Goal: Task Accomplishment & Management: Manage account settings

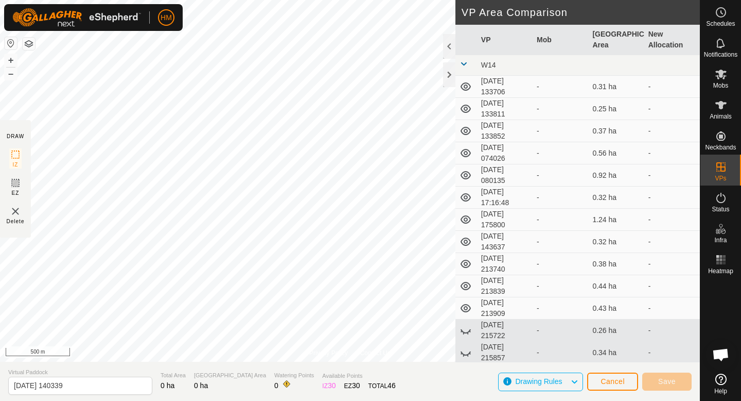
scroll to position [974, 0]
click at [449, 68] on div at bounding box center [449, 74] width 12 height 25
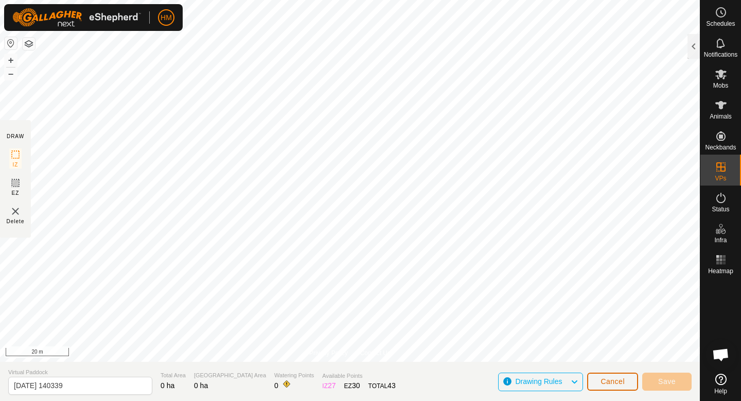
click at [620, 378] on span "Cancel" at bounding box center [613, 381] width 24 height 8
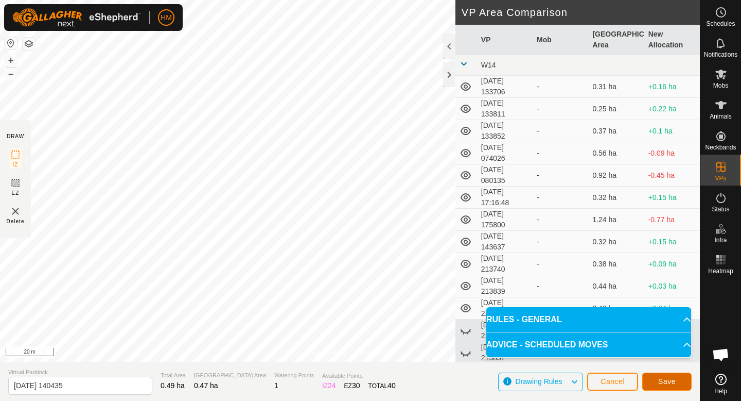
click at [679, 383] on button "Save" at bounding box center [667, 381] width 49 height 18
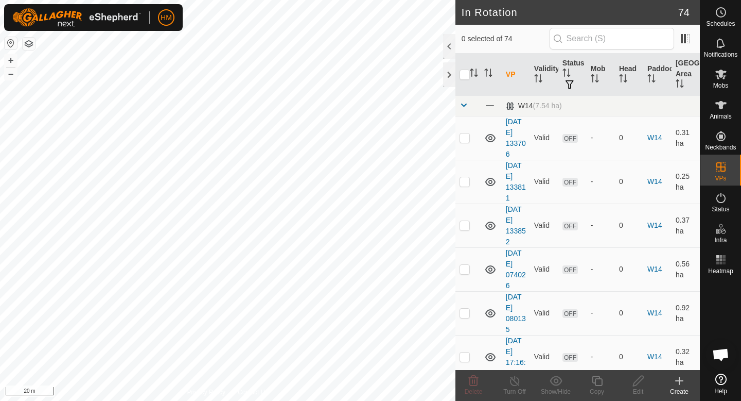
click at [680, 382] on icon at bounding box center [680, 380] width 0 height 7
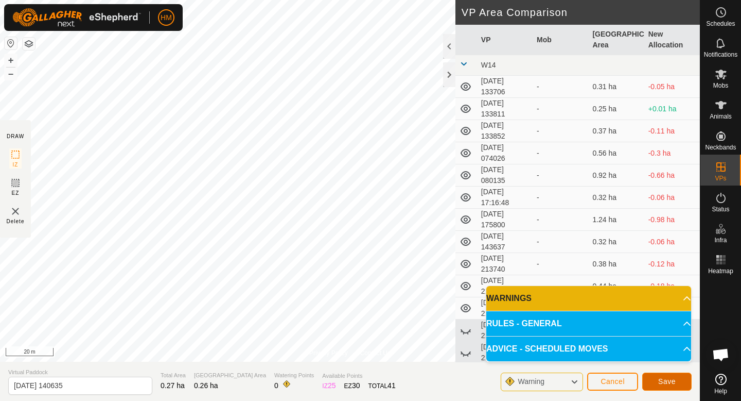
click at [660, 381] on span "Save" at bounding box center [667, 381] width 18 height 8
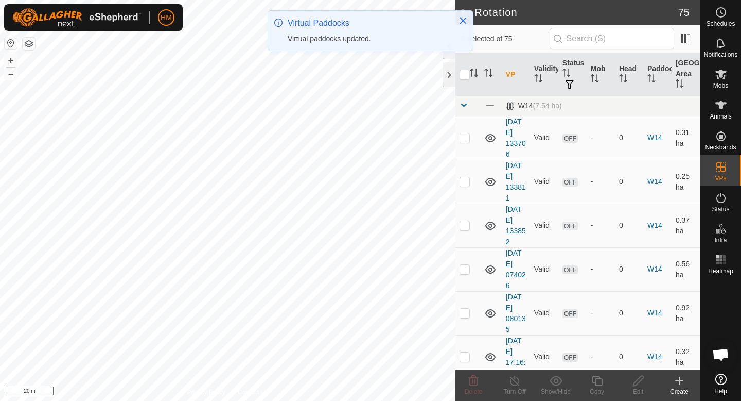
click at [679, 387] on div "Create" at bounding box center [679, 391] width 41 height 9
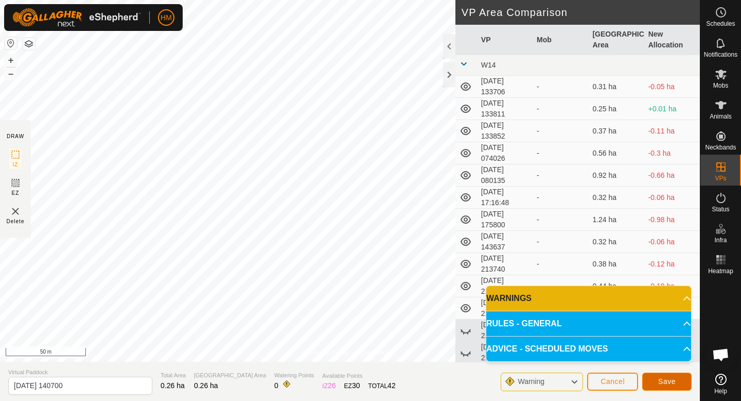
click at [665, 381] on span "Save" at bounding box center [667, 381] width 18 height 8
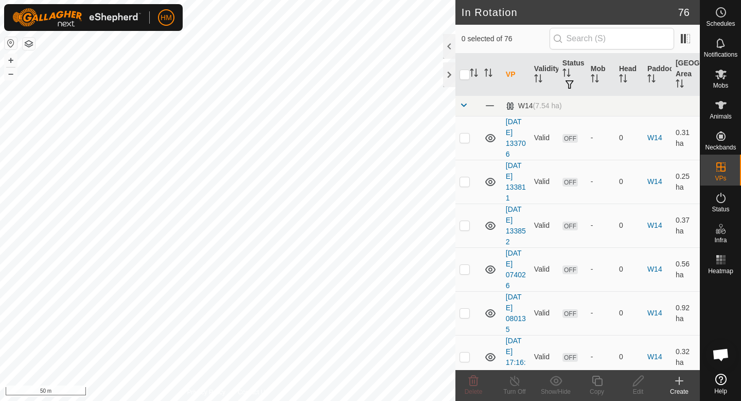
click at [676, 380] on icon at bounding box center [679, 380] width 7 height 0
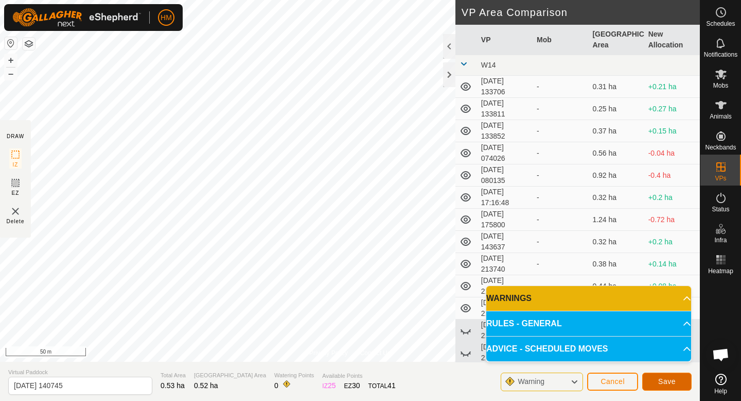
click at [669, 379] on span "Save" at bounding box center [667, 381] width 18 height 8
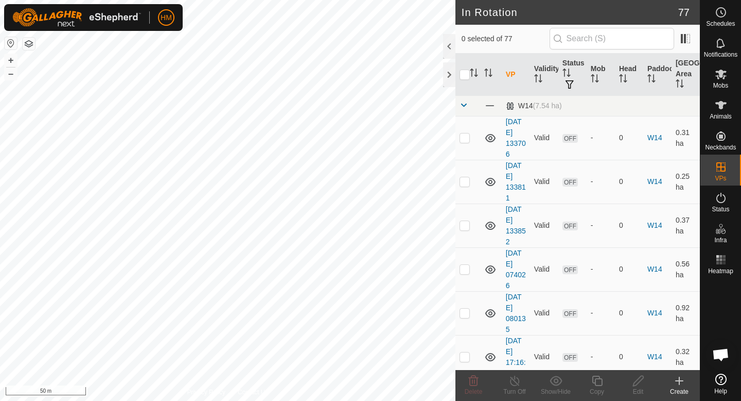
click at [303, 216] on div "HM Schedules Notifications Mobs Animals Neckbands VPs Status Infra Heatmap Help…" at bounding box center [370, 200] width 741 height 401
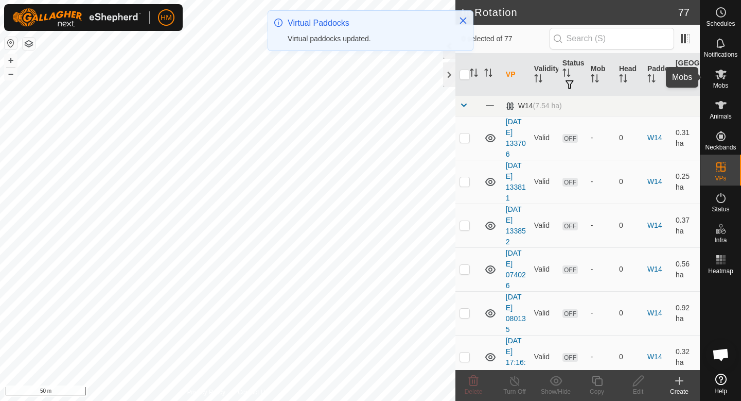
click at [722, 75] on icon at bounding box center [721, 75] width 11 height 10
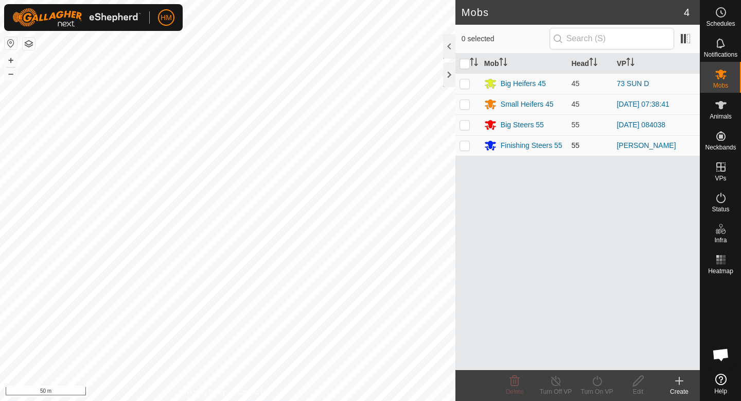
click at [463, 146] on p-checkbox at bounding box center [465, 145] width 10 height 8
checkbox input "true"
click at [602, 379] on icon at bounding box center [597, 380] width 13 height 12
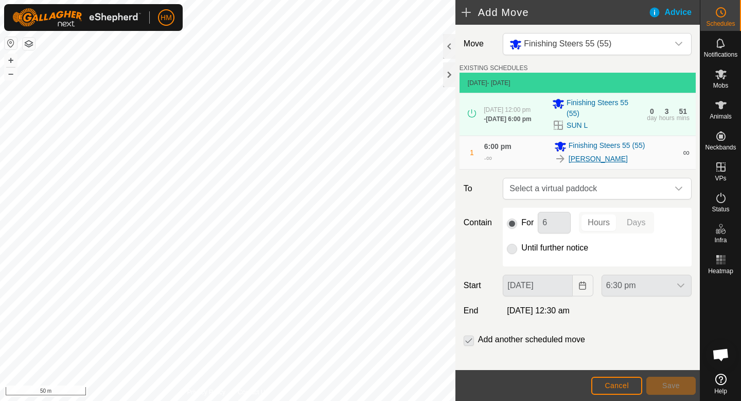
click at [576, 160] on link "[PERSON_NAME]" at bounding box center [598, 158] width 59 height 11
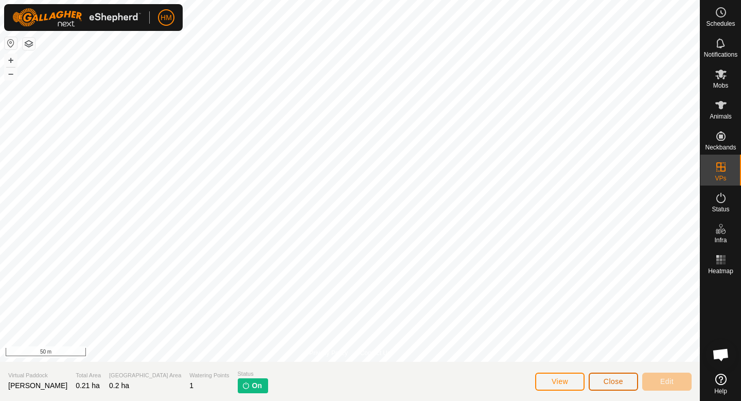
click at [621, 379] on span "Close" at bounding box center [614, 381] width 20 height 8
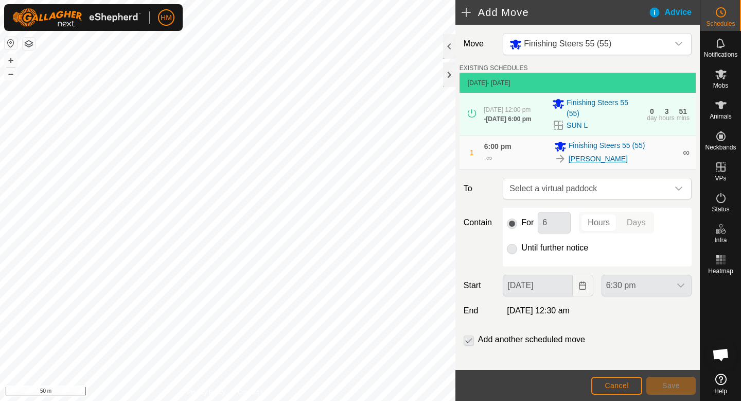
click at [583, 161] on link "[PERSON_NAME]" at bounding box center [598, 158] width 59 height 11
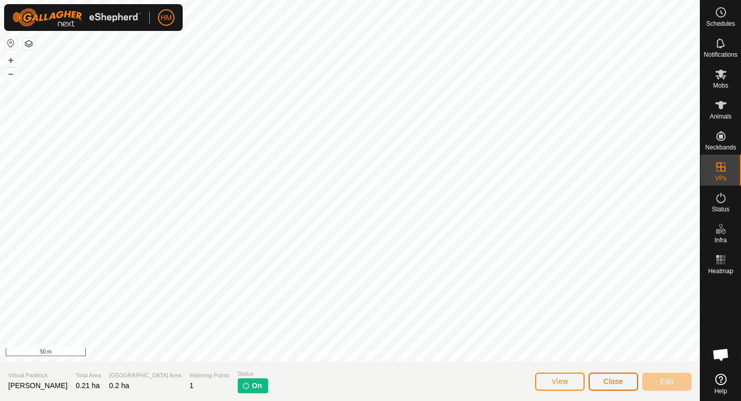
click at [627, 381] on button "Close" at bounding box center [613, 381] width 49 height 18
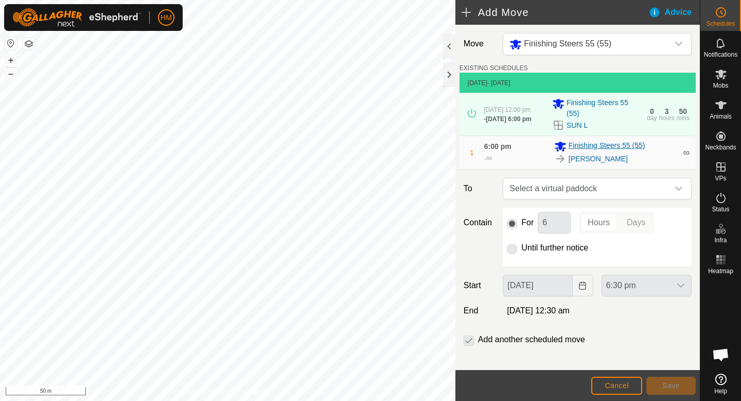
click at [595, 147] on span "Finishing Steers 55 (55)" at bounding box center [607, 146] width 77 height 12
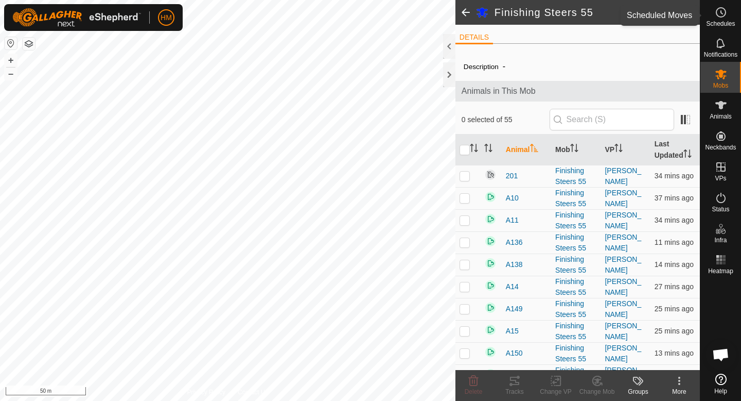
click at [721, 19] on es-schedule-vp-svg-icon at bounding box center [721, 12] width 19 height 16
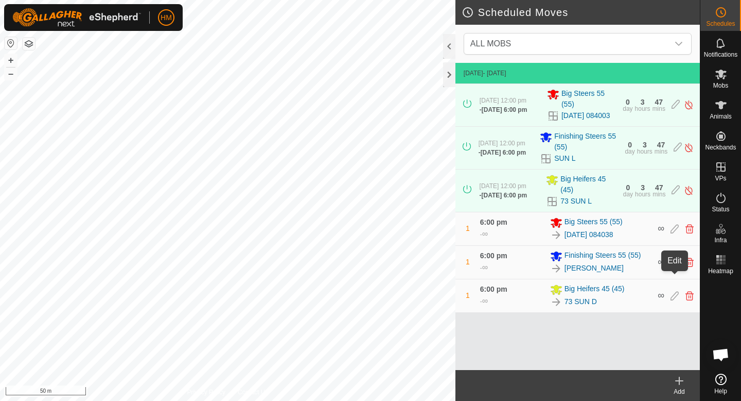
click at [676, 267] on icon at bounding box center [675, 261] width 8 height 9
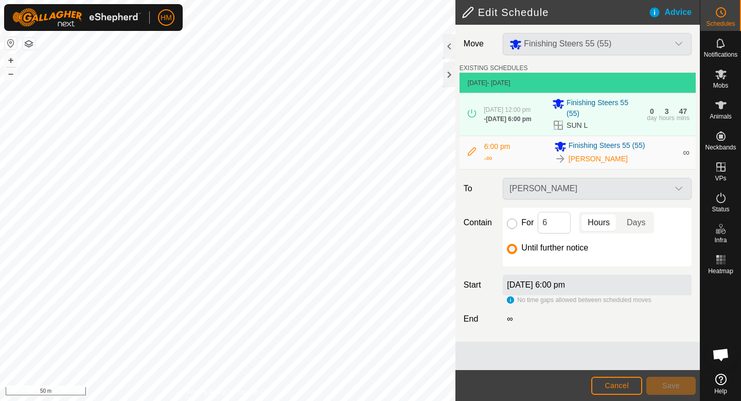
click at [511, 225] on input "For" at bounding box center [512, 223] width 10 height 10
radio input "true"
click at [679, 188] on div "[PERSON_NAME]" at bounding box center [597, 189] width 197 height 22
click at [473, 152] on icon at bounding box center [472, 151] width 8 height 8
click at [610, 186] on div "[PERSON_NAME]" at bounding box center [597, 189] width 197 height 22
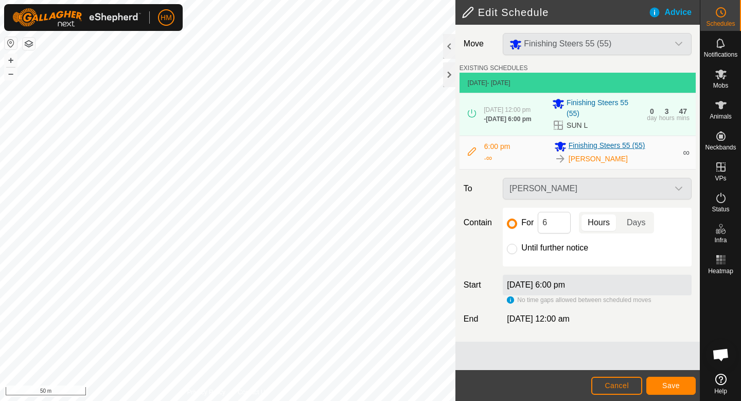
click at [589, 146] on span "Finishing Steers 55 (55)" at bounding box center [607, 146] width 77 height 12
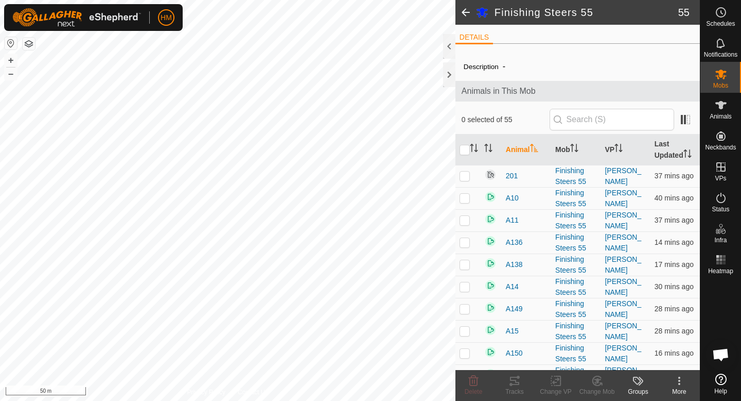
click at [466, 16] on span at bounding box center [466, 12] width 21 height 25
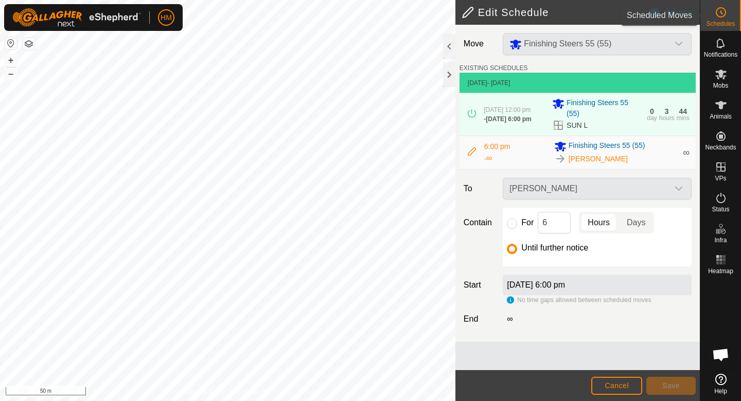
click at [718, 10] on icon at bounding box center [721, 12] width 12 height 12
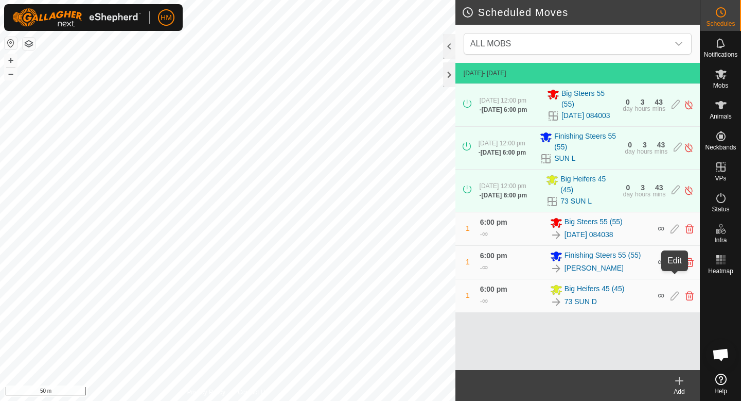
click at [674, 267] on icon at bounding box center [675, 261] width 8 height 9
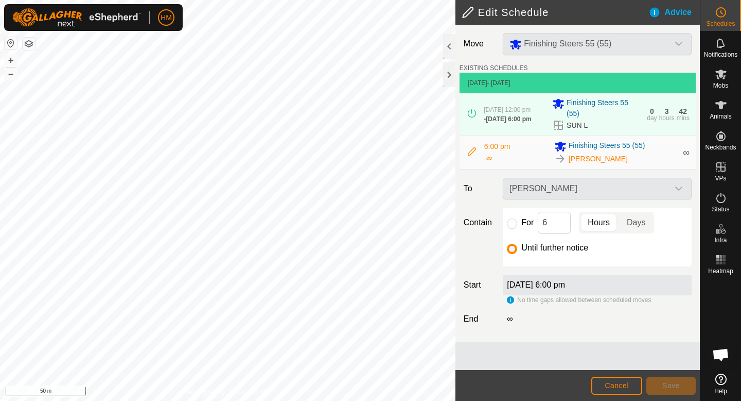
click at [473, 155] on icon at bounding box center [472, 151] width 8 height 8
click at [471, 113] on icon at bounding box center [472, 113] width 8 height 8
click at [621, 195] on div "[PERSON_NAME]" at bounding box center [597, 189] width 197 height 22
click at [565, 289] on label "[DATE] 6:00 pm" at bounding box center [536, 284] width 58 height 9
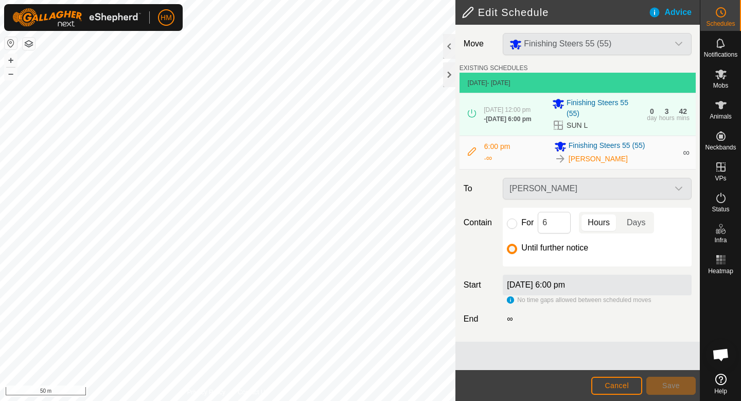
click at [561, 129] on icon at bounding box center [558, 125] width 12 height 12
click at [559, 127] on icon at bounding box center [558, 124] width 9 height 9
click at [719, 78] on icon at bounding box center [721, 75] width 11 height 10
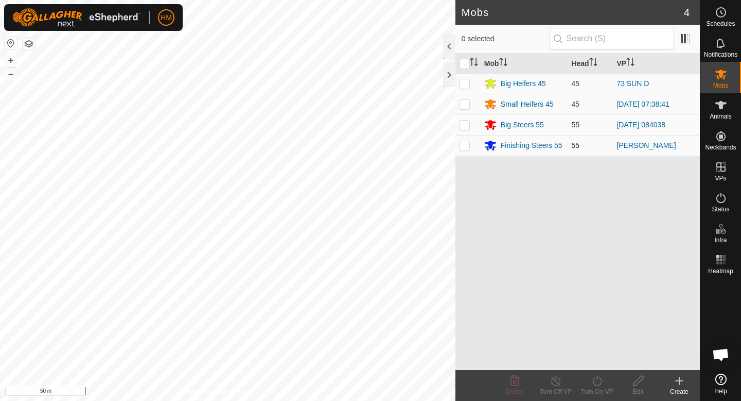
click at [468, 148] on p-checkbox at bounding box center [465, 145] width 10 height 8
checkbox input "true"
click at [638, 378] on icon at bounding box center [638, 380] width 10 height 10
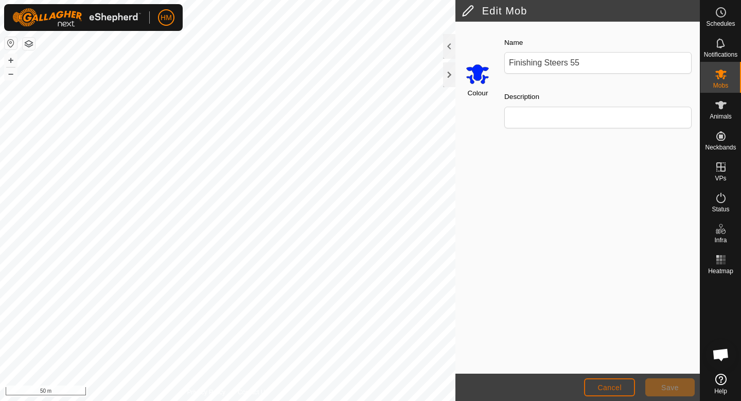
click at [626, 389] on button "Cancel" at bounding box center [609, 387] width 51 height 18
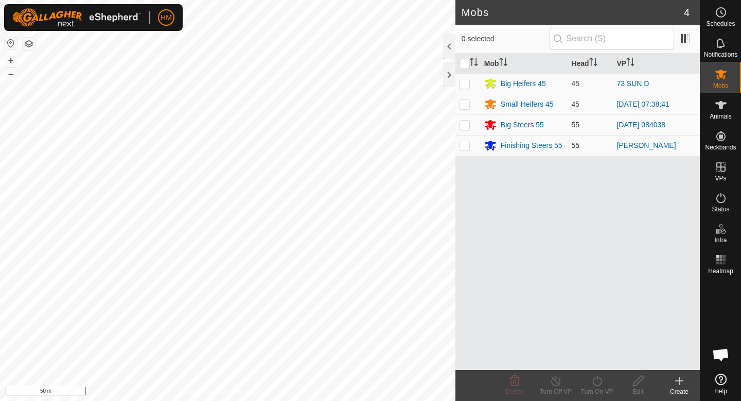
click at [464, 145] on p-checkbox at bounding box center [465, 145] width 10 height 8
checkbox input "true"
click at [593, 384] on icon at bounding box center [597, 380] width 13 height 12
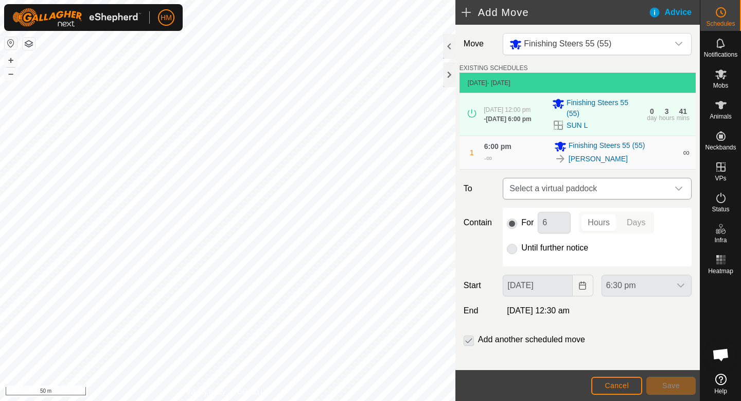
click at [657, 192] on span "Select a virtual paddock" at bounding box center [587, 188] width 163 height 21
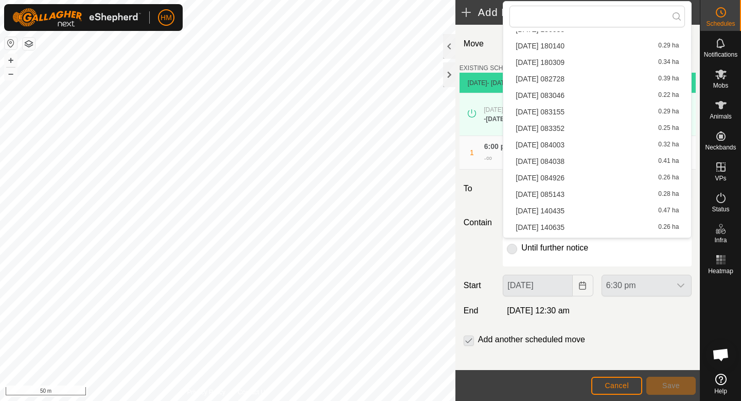
scroll to position [492, 0]
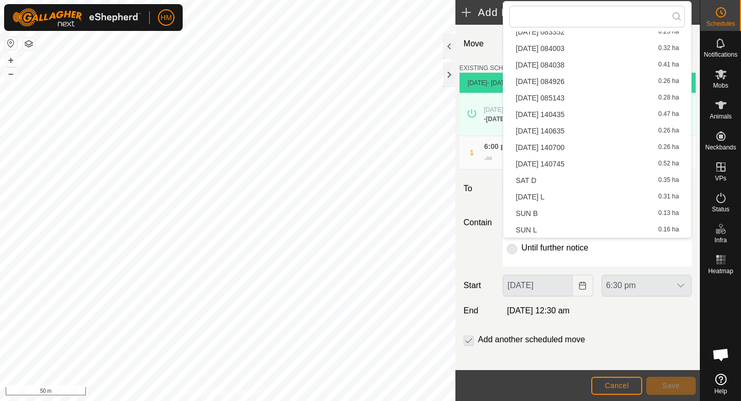
click at [571, 115] on li "[DATE] 140435 0.47 ha" at bounding box center [598, 114] width 176 height 15
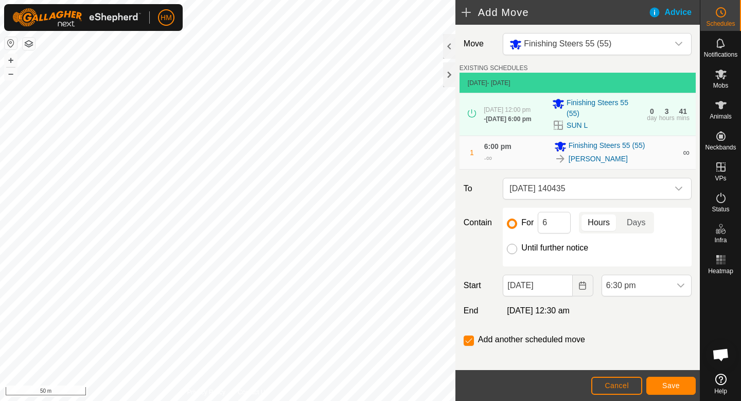
click at [513, 252] on input "Until further notice" at bounding box center [512, 249] width 10 height 10
radio input "true"
checkbox input "false"
click at [683, 285] on icon "dropdown trigger" at bounding box center [681, 285] width 8 height 8
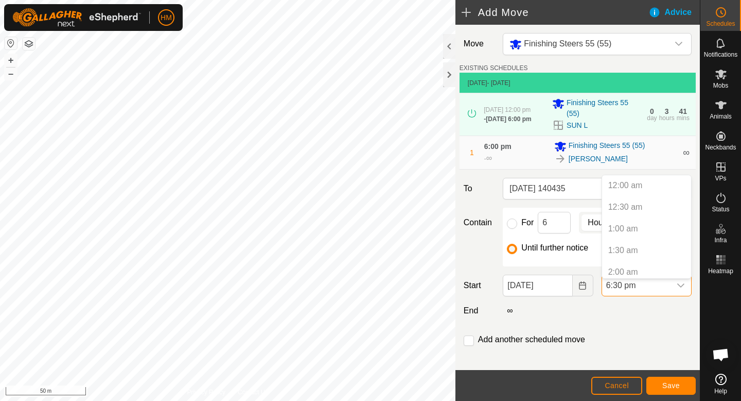
scroll to position [718, 0]
click at [681, 287] on icon "dropdown trigger" at bounding box center [681, 285] width 8 height 8
click at [584, 289] on icon "Choose Date" at bounding box center [583, 285] width 8 height 8
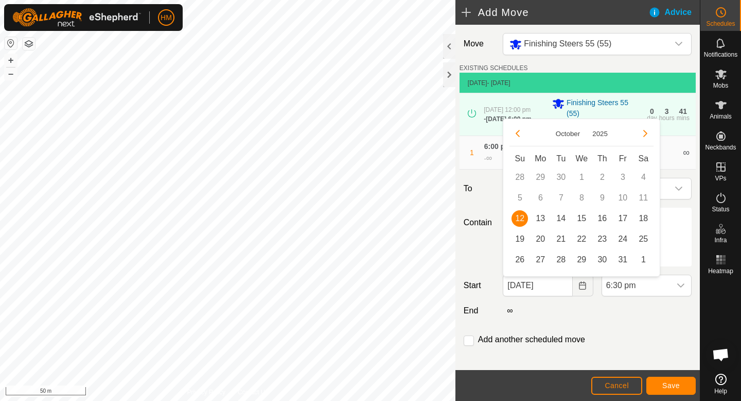
click at [520, 222] on span "12" at bounding box center [520, 218] width 16 height 16
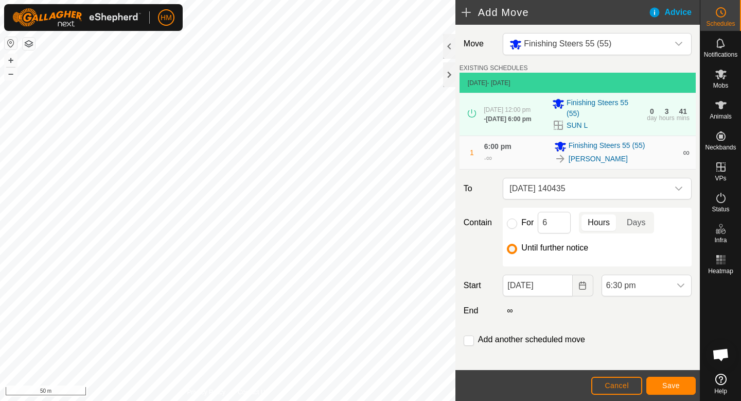
click at [546, 324] on div "Move Finishing Steers [PHONE_NUMBER] SCHEDULES [DATE] - [DATE] [DATE] 12:00 pm …" at bounding box center [578, 202] width 245 height 354
click at [470, 113] on icon at bounding box center [472, 113] width 8 height 8
click at [670, 385] on span "Save" at bounding box center [672, 385] width 18 height 8
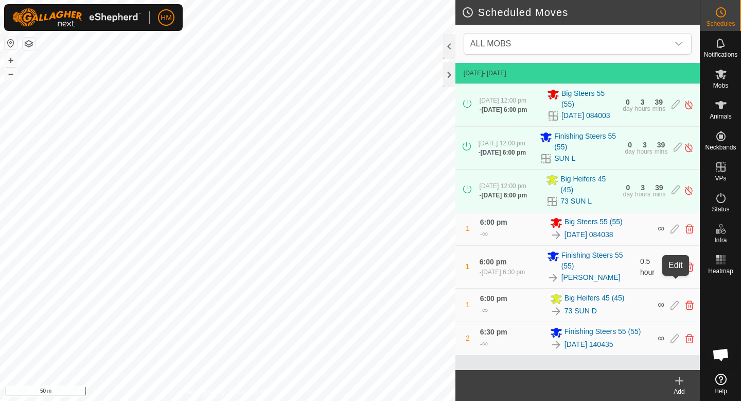
click at [675, 271] on icon at bounding box center [676, 266] width 8 height 9
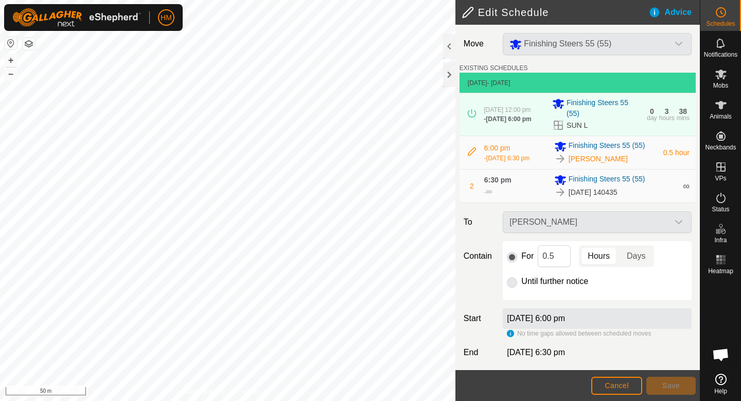
click at [620, 221] on div "[PERSON_NAME]" at bounding box center [597, 222] width 197 height 22
click at [627, 383] on span "Cancel" at bounding box center [617, 385] width 24 height 8
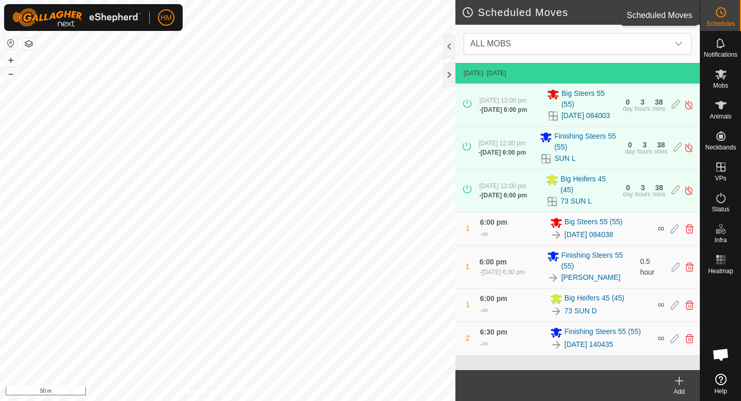
click at [717, 18] on icon at bounding box center [721, 12] width 12 height 12
click at [717, 83] on span "Mobs" at bounding box center [721, 85] width 15 height 6
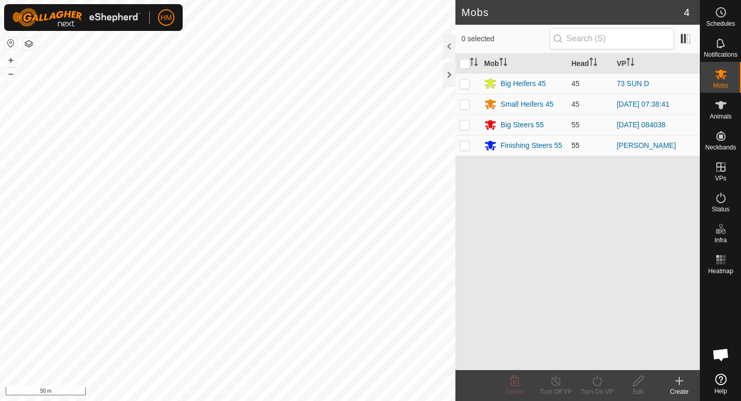
click at [466, 144] on p-checkbox at bounding box center [465, 145] width 10 height 8
checkbox input "true"
click at [557, 381] on line at bounding box center [556, 381] width 8 height 8
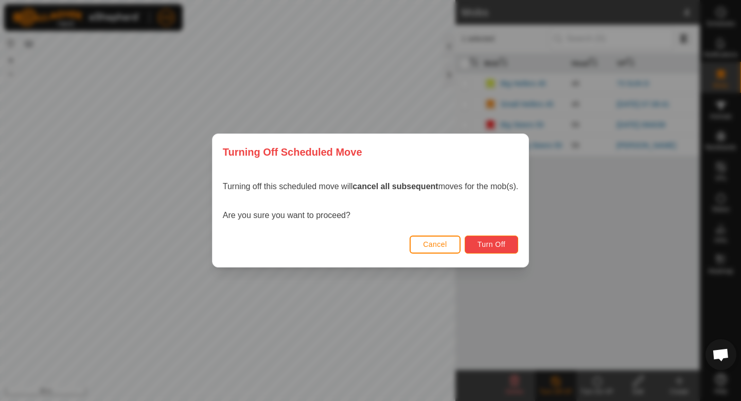
click at [474, 245] on button "Turn Off" at bounding box center [492, 244] width 54 height 18
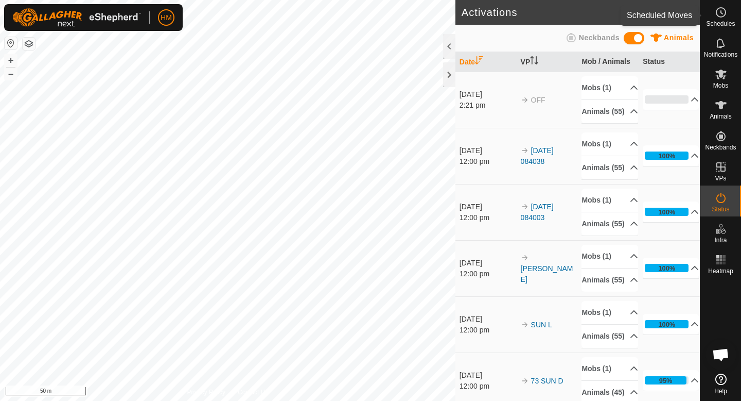
click at [720, 12] on icon at bounding box center [721, 12] width 12 height 12
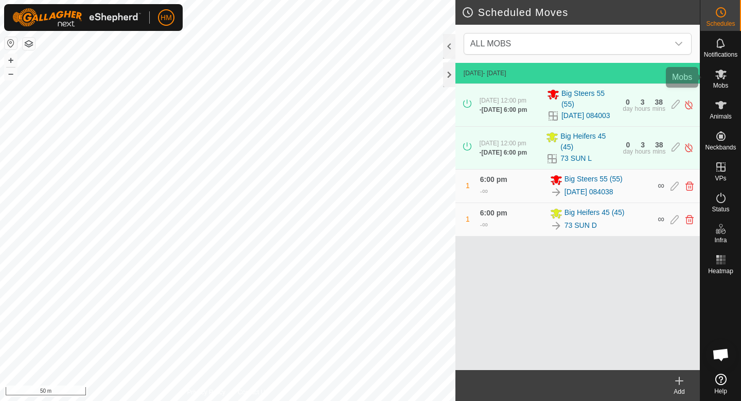
click at [721, 77] on icon at bounding box center [721, 75] width 11 height 10
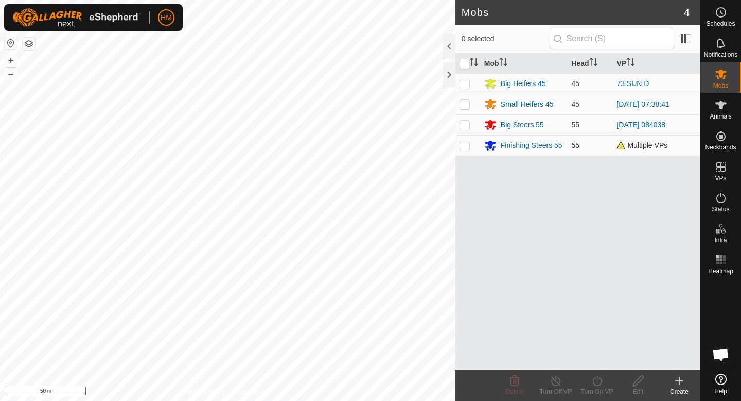
click at [462, 149] on p-checkbox at bounding box center [465, 145] width 10 height 8
checkbox input "true"
click at [596, 380] on icon at bounding box center [597, 380] width 13 height 12
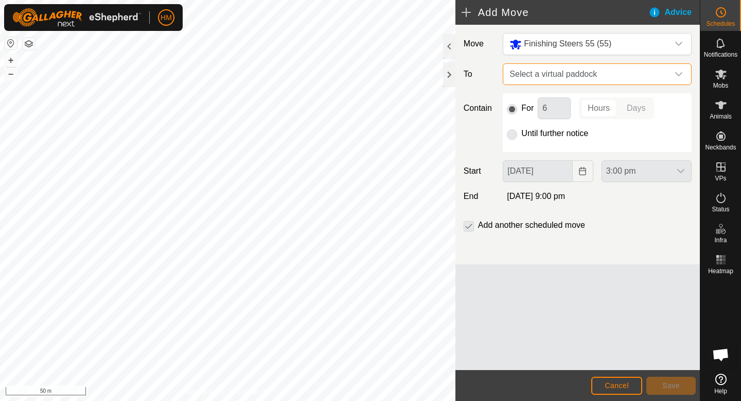
click at [566, 72] on span "Select a virtual paddock" at bounding box center [587, 74] width 163 height 21
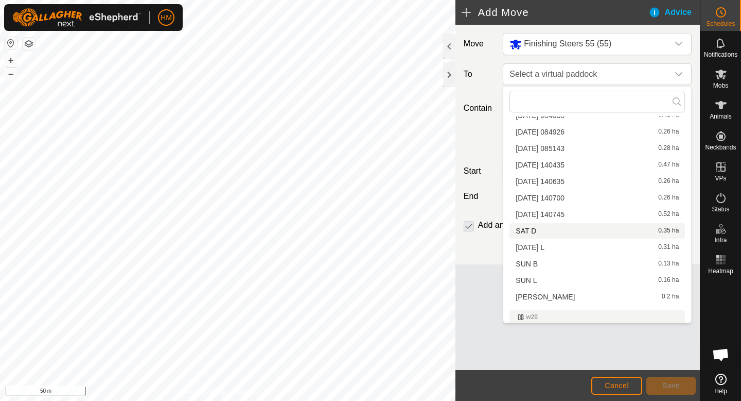
scroll to position [526, 0]
click at [556, 166] on li "[DATE] 140435 0.47 ha" at bounding box center [598, 165] width 176 height 15
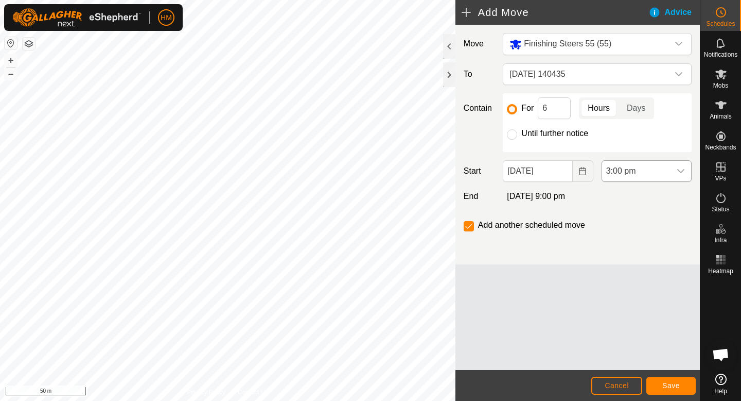
click at [683, 170] on icon "dropdown trigger" at bounding box center [681, 171] width 7 height 4
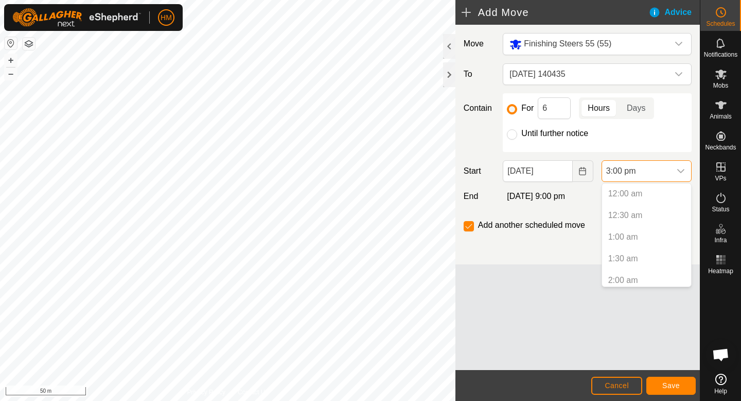
scroll to position [566, 0]
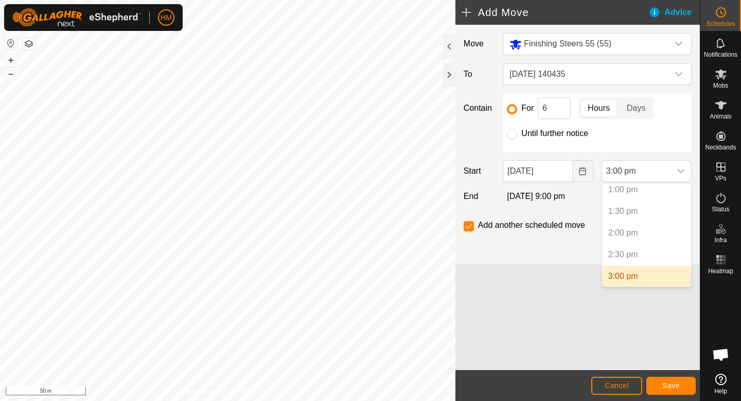
click at [632, 279] on li "3:00 pm" at bounding box center [646, 276] width 89 height 21
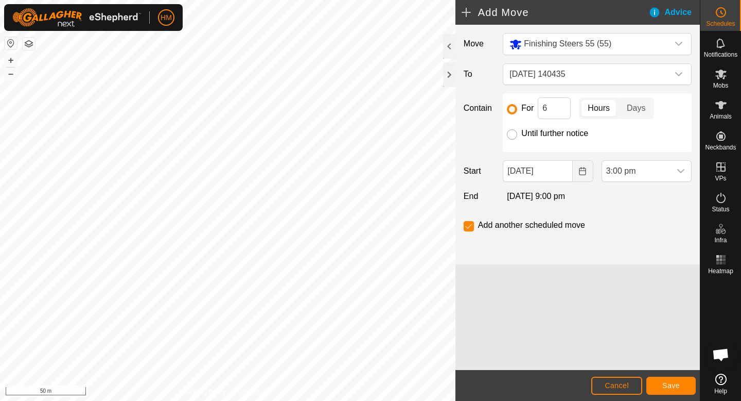
click at [514, 132] on input "Until further notice" at bounding box center [512, 134] width 10 height 10
radio input "true"
checkbox input "false"
click at [671, 388] on span "Save" at bounding box center [672, 385] width 18 height 8
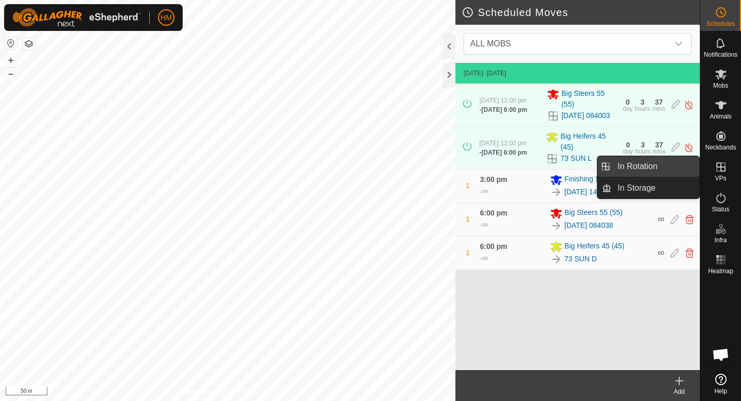
click at [669, 166] on link "In Rotation" at bounding box center [656, 166] width 88 height 21
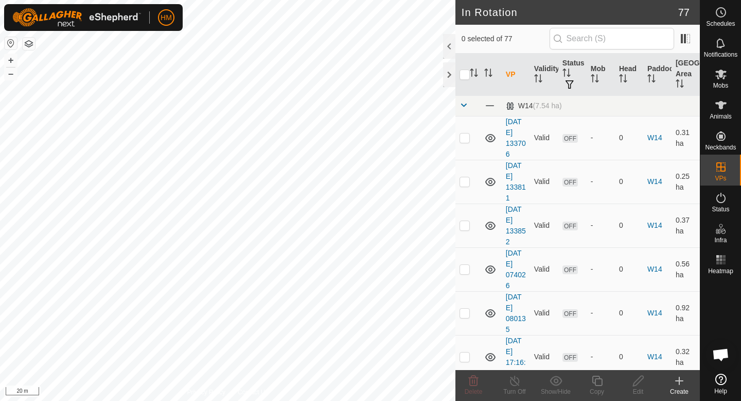
click at [679, 377] on icon at bounding box center [679, 380] width 12 height 12
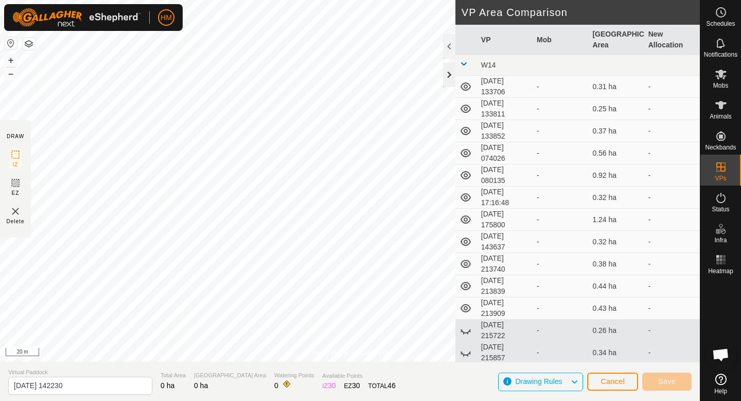
click at [451, 71] on div at bounding box center [449, 74] width 12 height 25
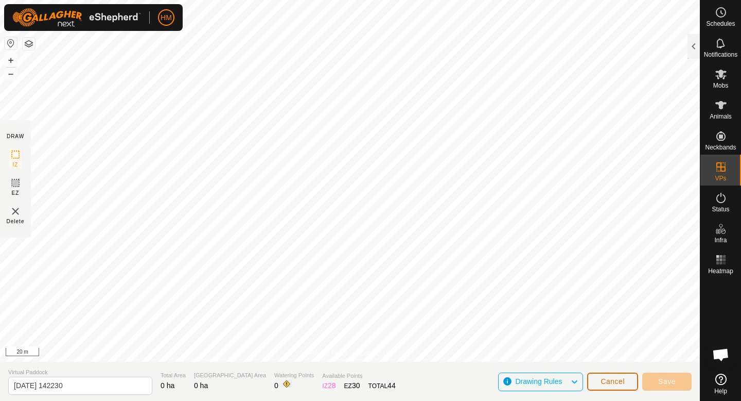
click at [621, 383] on span "Cancel" at bounding box center [613, 381] width 24 height 8
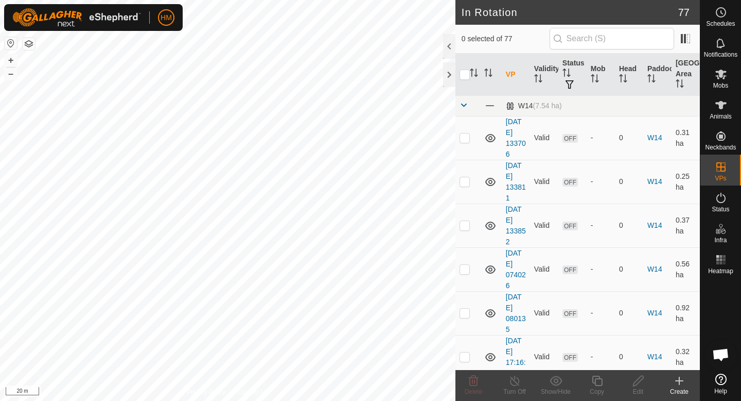
click at [679, 382] on icon at bounding box center [679, 380] width 12 height 12
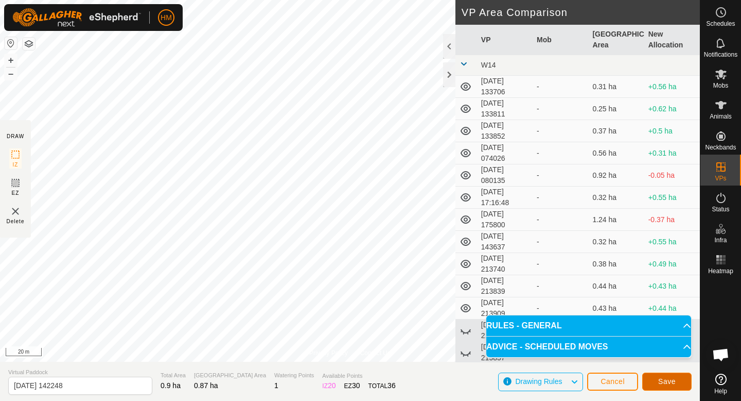
click at [672, 379] on span "Save" at bounding box center [667, 381] width 18 height 8
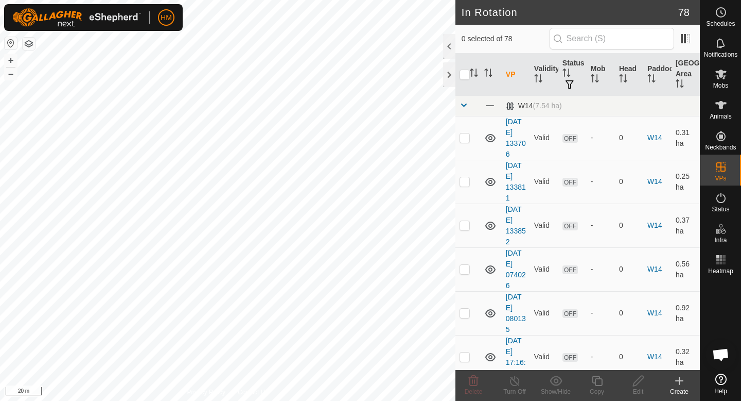
click at [683, 383] on icon at bounding box center [679, 380] width 12 height 12
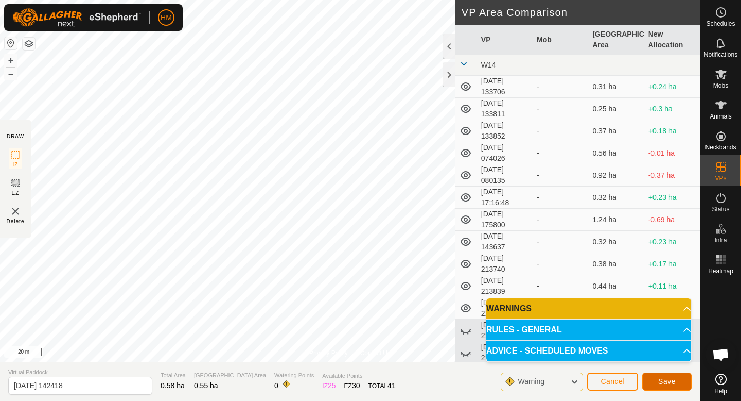
click at [674, 377] on span "Save" at bounding box center [667, 381] width 18 height 8
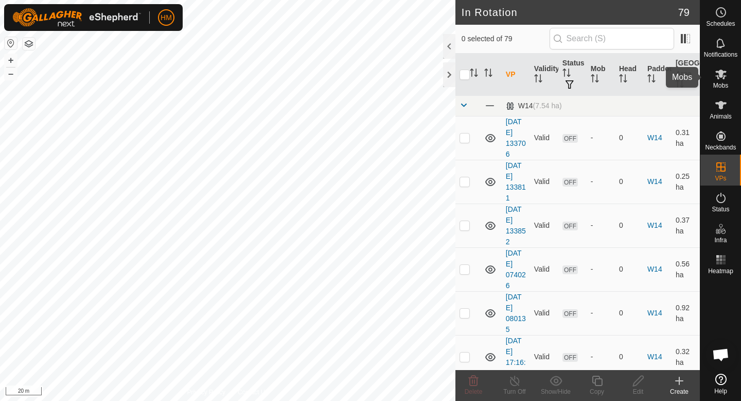
click at [727, 71] on icon at bounding box center [721, 74] width 12 height 12
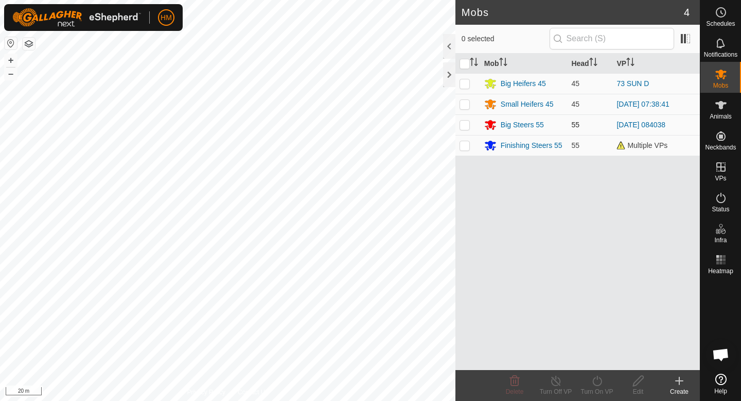
click at [465, 126] on p-checkbox at bounding box center [465, 124] width 10 height 8
checkbox input "true"
click at [556, 383] on icon at bounding box center [556, 380] width 13 height 12
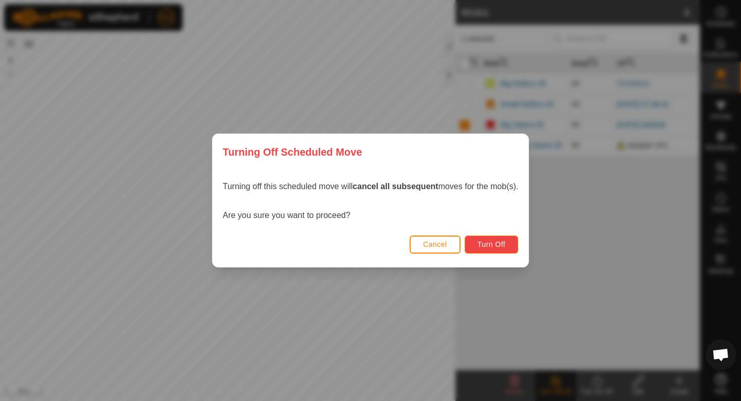
click at [485, 240] on span "Turn Off" at bounding box center [492, 244] width 28 height 8
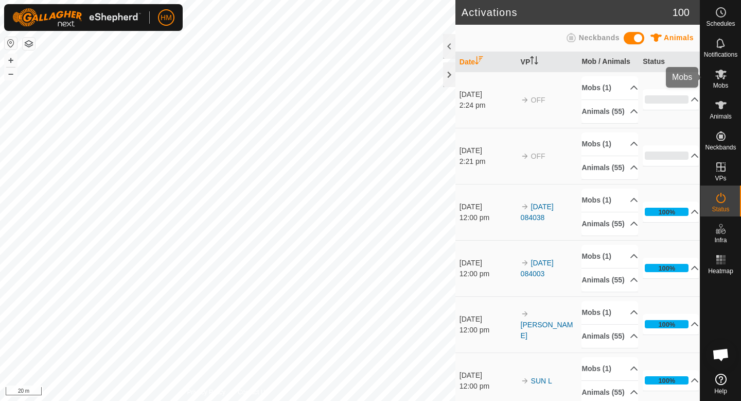
click at [722, 86] on span "Mobs" at bounding box center [721, 85] width 15 height 6
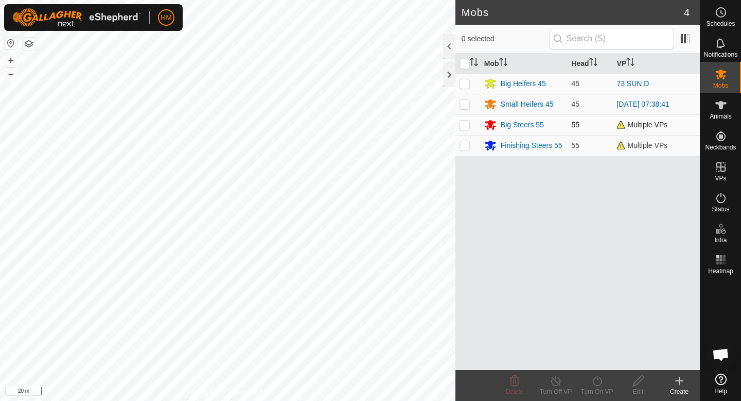
click at [465, 123] on p-checkbox at bounding box center [465, 124] width 10 height 8
checkbox input "true"
click at [601, 381] on icon at bounding box center [597, 380] width 9 height 10
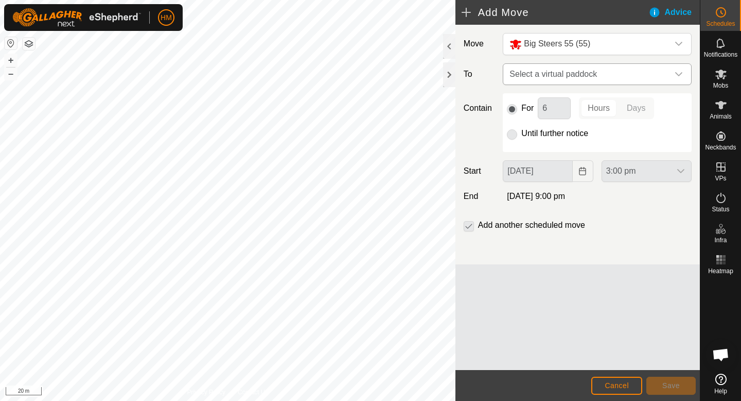
click at [568, 81] on span "Select a virtual paddock" at bounding box center [587, 74] width 163 height 21
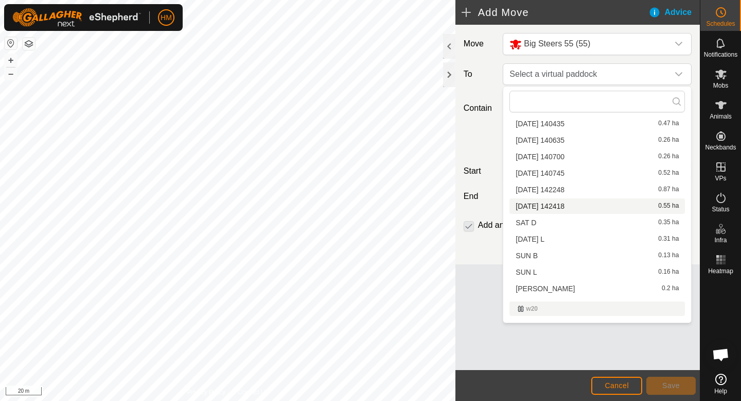
scroll to position [568, 0]
click at [568, 190] on li "[DATE] 142248 0.87 ha" at bounding box center [598, 188] width 176 height 15
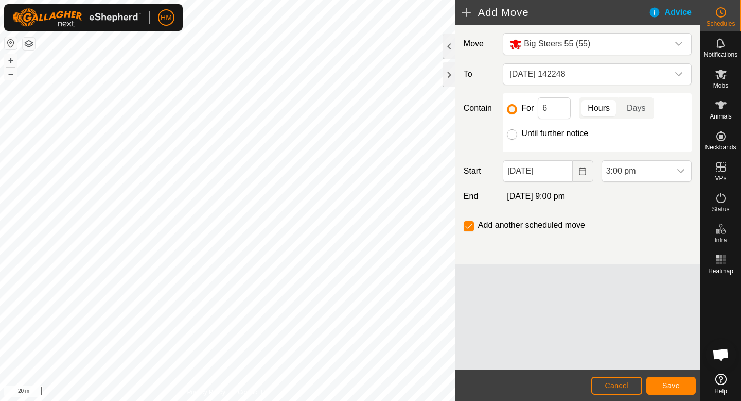
click at [512, 132] on input "Until further notice" at bounding box center [512, 134] width 10 height 10
radio input "true"
checkbox input "false"
click at [661, 385] on button "Save" at bounding box center [671, 385] width 49 height 18
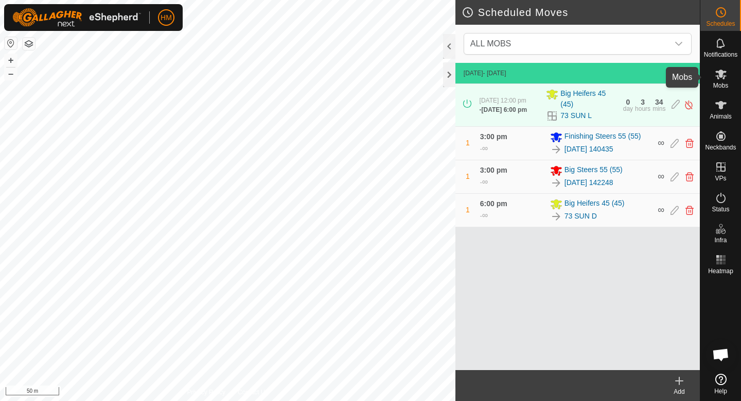
click at [725, 72] on icon at bounding box center [721, 75] width 11 height 10
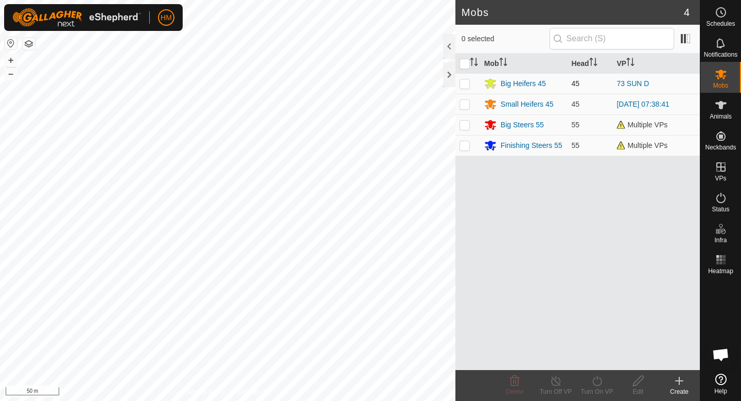
click at [466, 81] on p-checkbox at bounding box center [465, 83] width 10 height 8
checkbox input "true"
click at [550, 383] on icon at bounding box center [556, 380] width 13 height 12
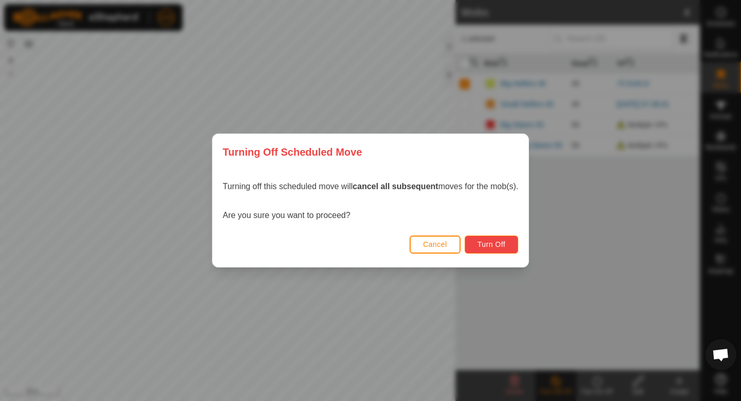
click at [501, 245] on span "Turn Off" at bounding box center [492, 244] width 28 height 8
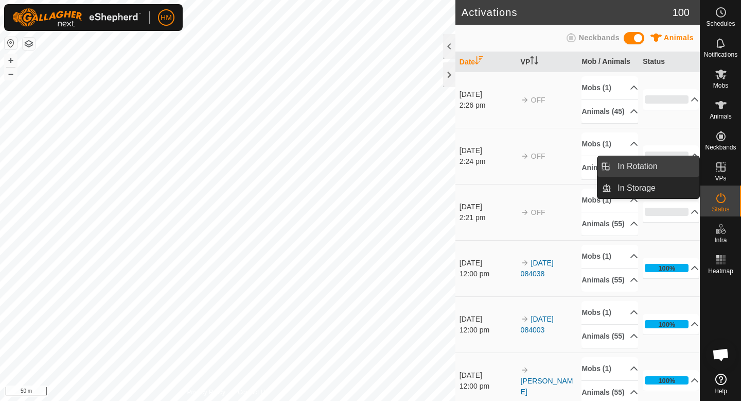
click at [674, 168] on link "In Rotation" at bounding box center [656, 166] width 88 height 21
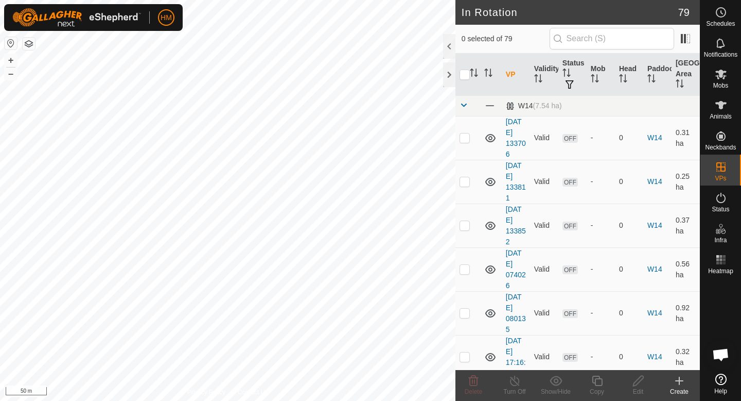
click at [677, 385] on icon at bounding box center [679, 380] width 12 height 12
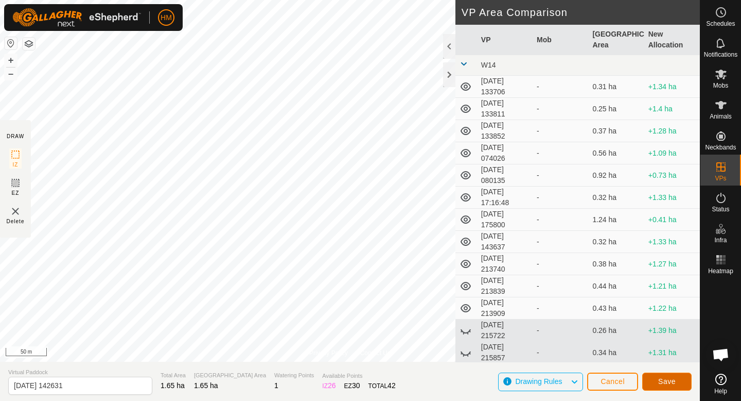
click at [676, 385] on button "Save" at bounding box center [667, 381] width 49 height 18
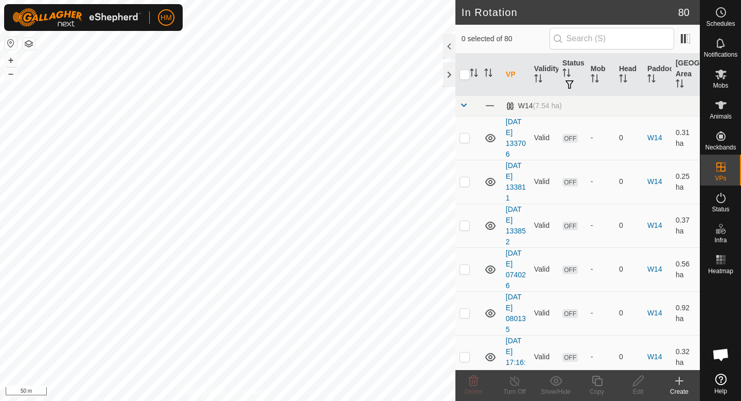
click at [676, 385] on icon at bounding box center [679, 380] width 12 height 12
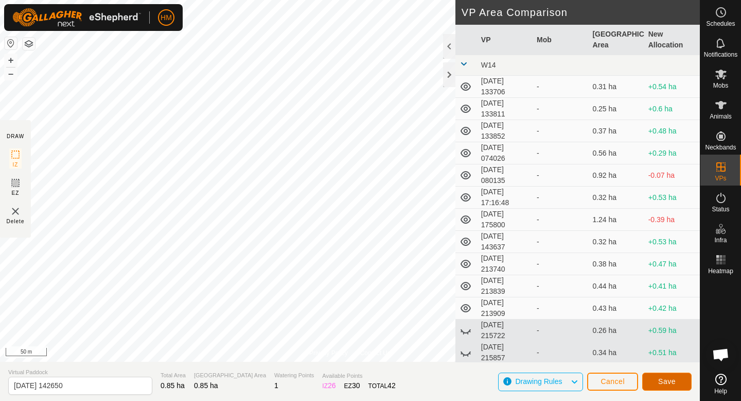
click at [662, 378] on span "Save" at bounding box center [667, 381] width 18 height 8
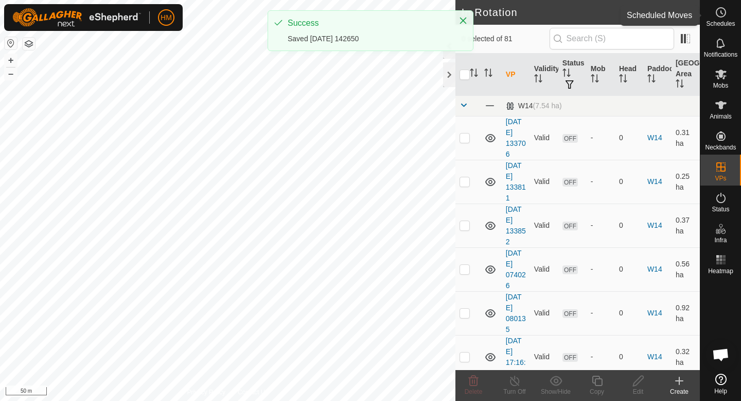
click at [725, 16] on icon at bounding box center [721, 12] width 12 height 12
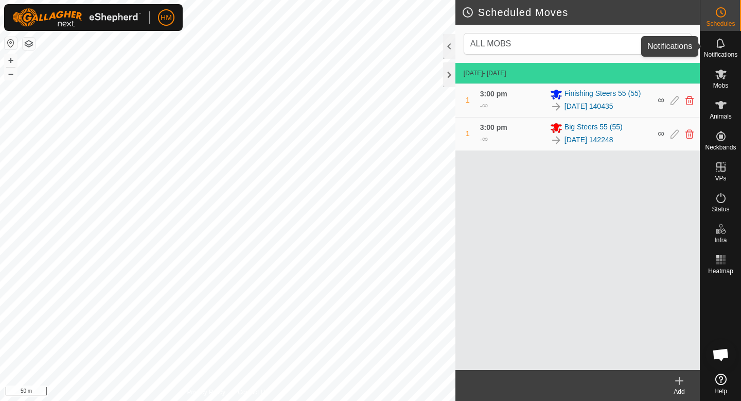
click at [720, 39] on icon at bounding box center [721, 43] width 12 height 12
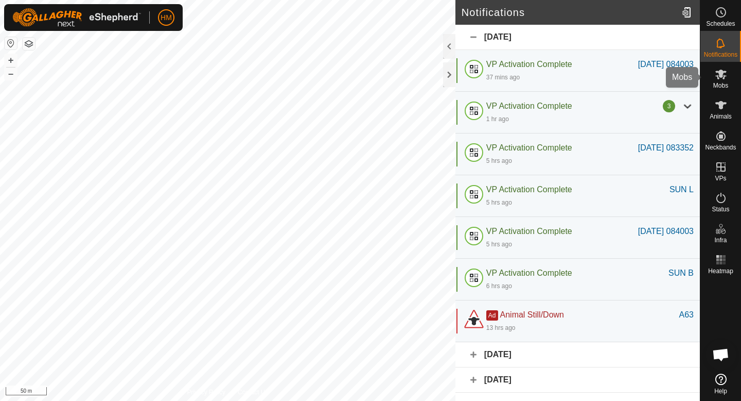
click at [718, 86] on span "Mobs" at bounding box center [721, 85] width 15 height 6
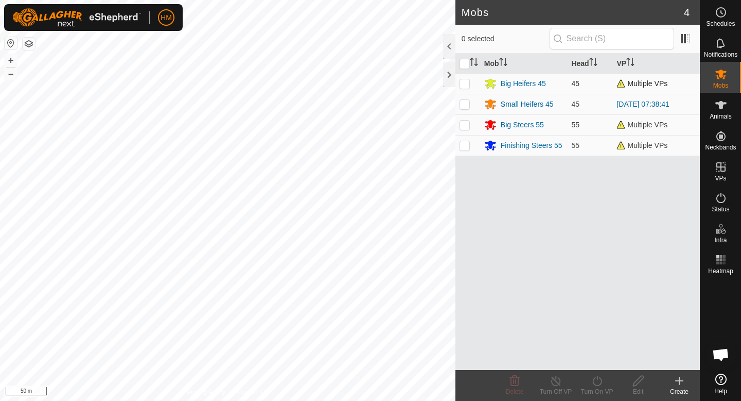
click at [465, 85] on p-checkbox at bounding box center [465, 83] width 10 height 8
checkbox input "true"
click at [598, 385] on icon at bounding box center [597, 380] width 9 height 10
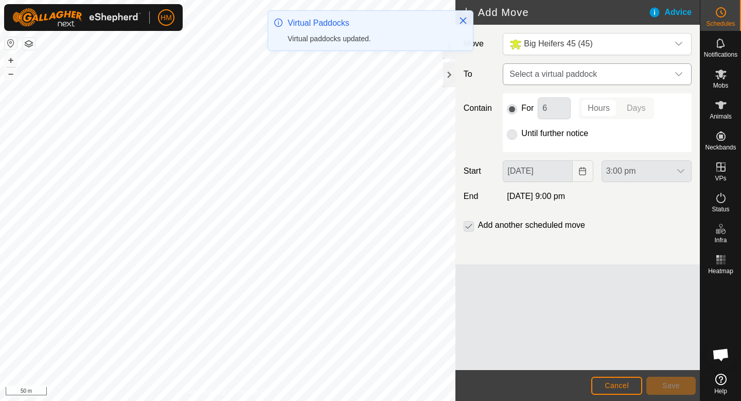
click at [554, 71] on span "Select a virtual paddock" at bounding box center [587, 74] width 163 height 21
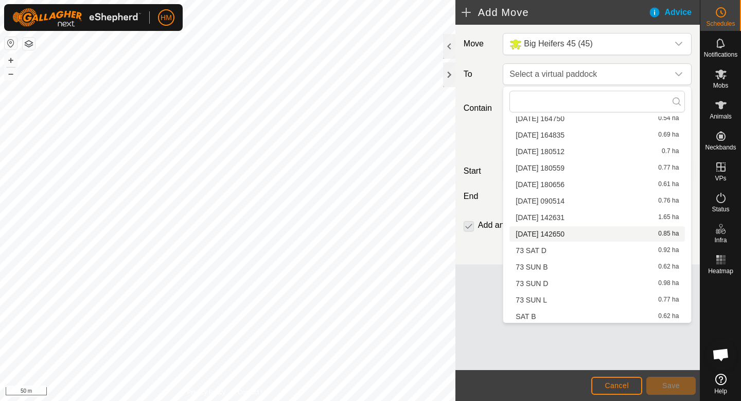
scroll to position [1222, 0]
click at [547, 219] on li "[DATE] 142631 1.65 ha" at bounding box center [598, 215] width 176 height 15
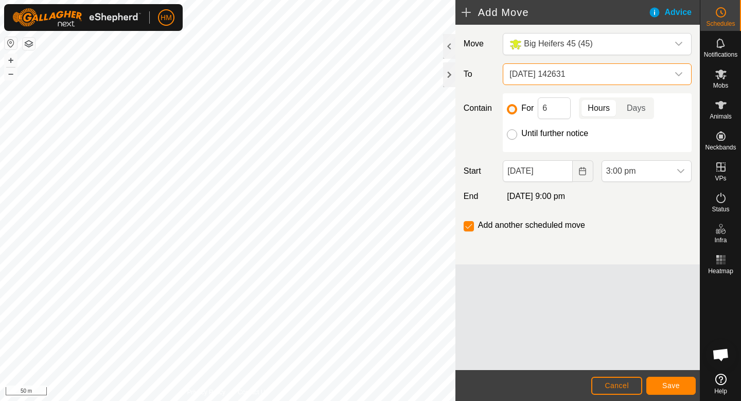
click at [513, 136] on input "Until further notice" at bounding box center [512, 134] width 10 height 10
radio input "true"
checkbox input "false"
click at [681, 391] on button "Save" at bounding box center [671, 385] width 49 height 18
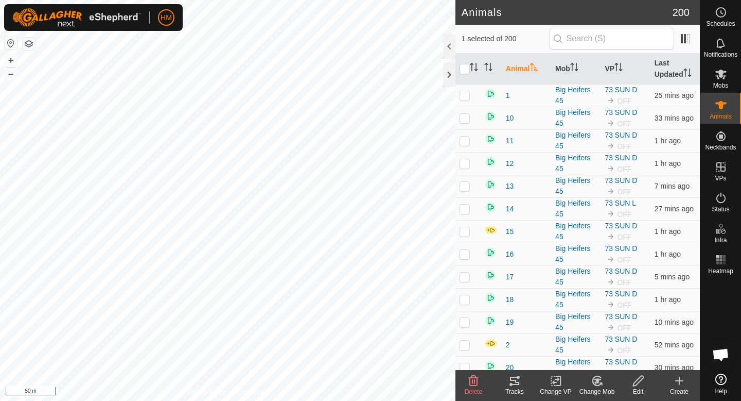
click at [518, 385] on icon at bounding box center [515, 380] width 12 height 12
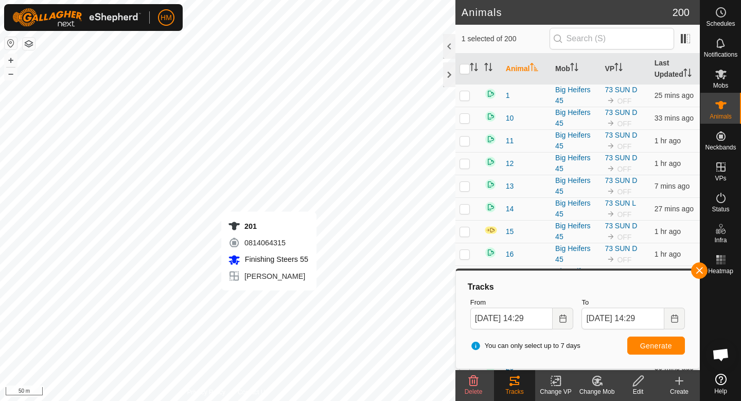
checkbox input "true"
checkbox input "false"
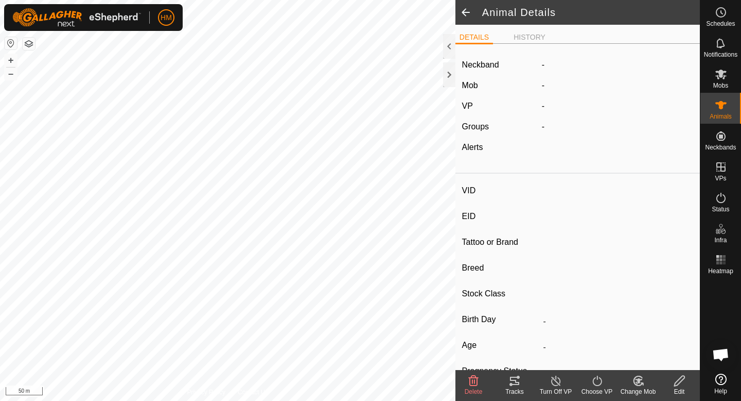
type input "201"
type input "-"
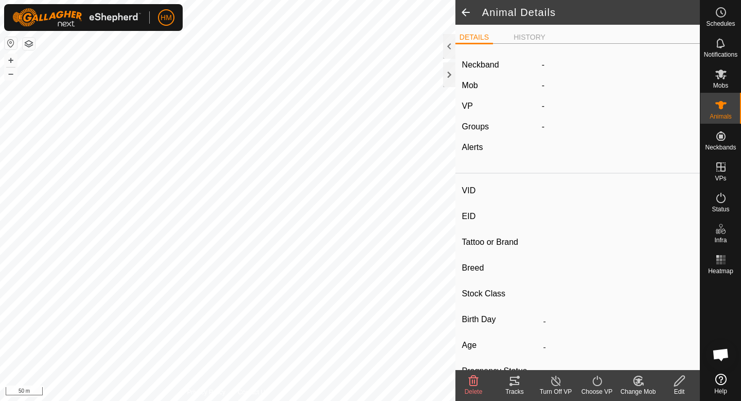
type input "0 kg"
type input "-"
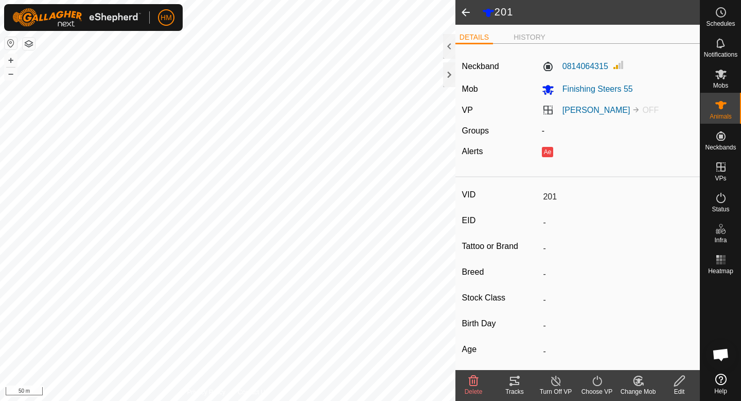
click at [597, 382] on icon at bounding box center [597, 380] width 13 height 12
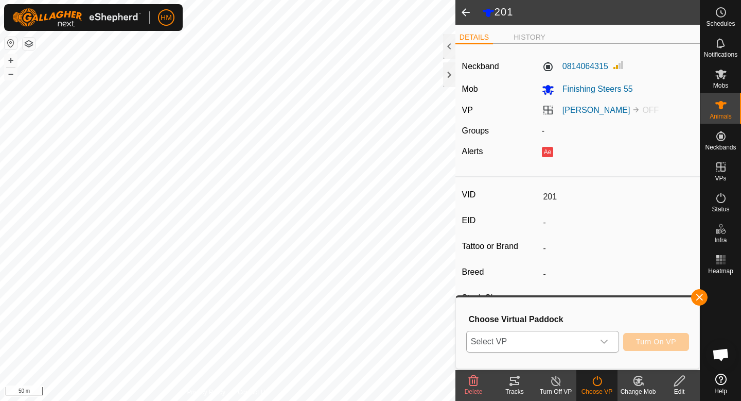
click at [594, 345] on div "dropdown trigger" at bounding box center [604, 341] width 21 height 21
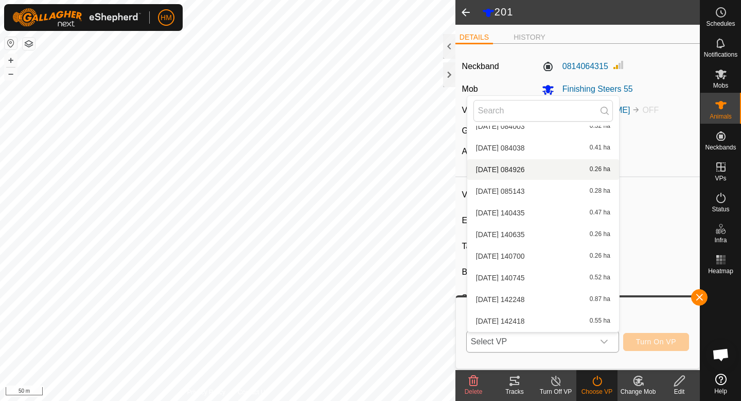
scroll to position [661, 0]
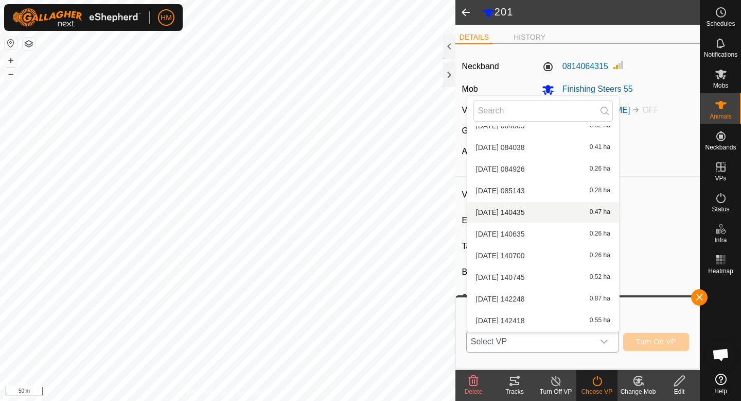
click at [527, 209] on li "[DATE] 140435 0.47 ha" at bounding box center [543, 212] width 152 height 21
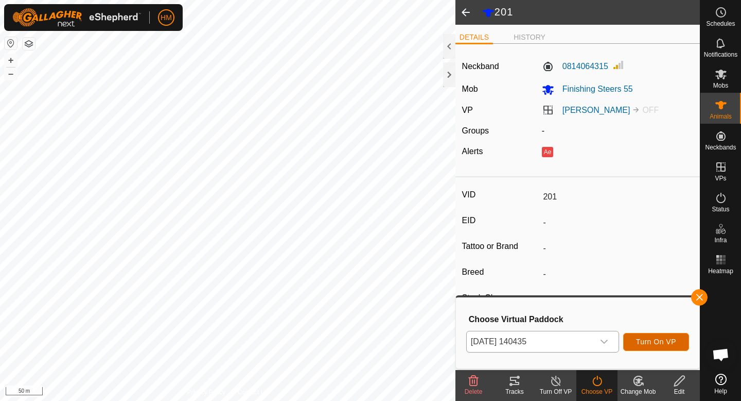
click at [658, 340] on span "Turn On VP" at bounding box center [656, 341] width 40 height 8
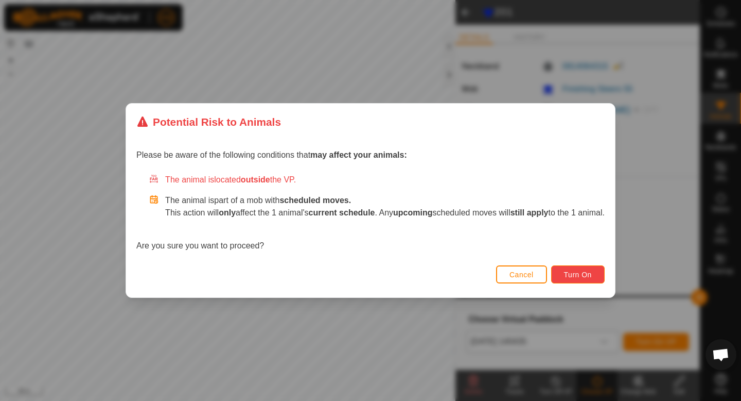
click at [574, 271] on span "Turn On" at bounding box center [578, 274] width 28 height 8
